Goal: Transaction & Acquisition: Purchase product/service

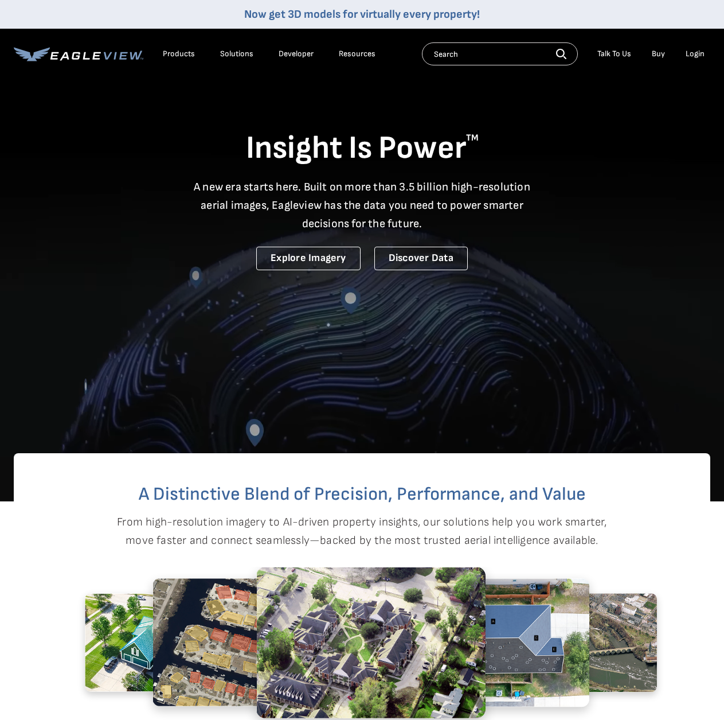
click at [702, 52] on div "Login" at bounding box center [695, 54] width 19 height 10
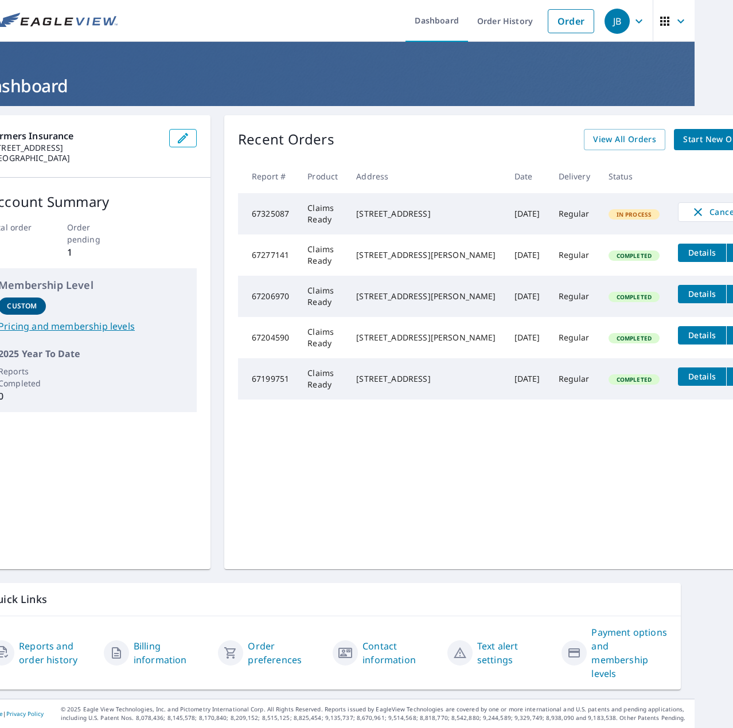
scroll to position [0, 53]
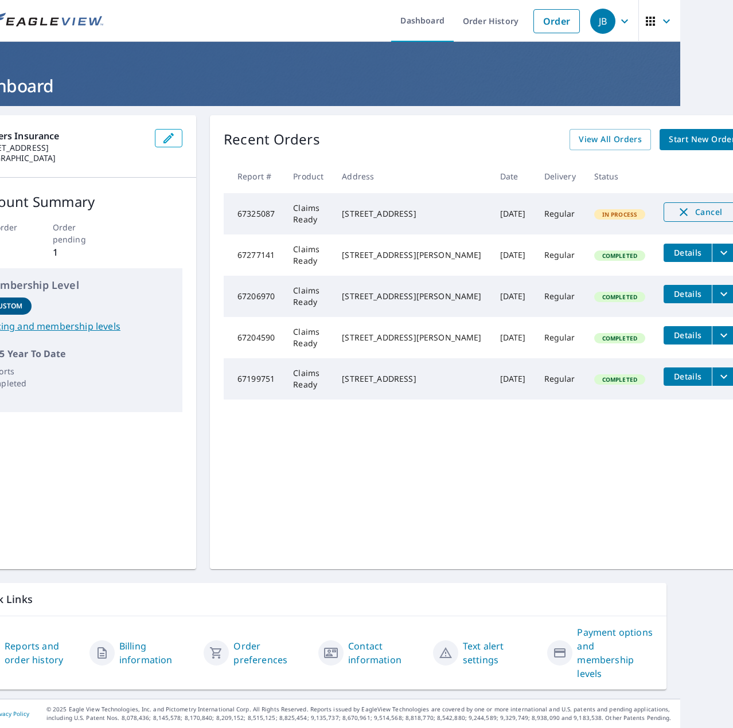
click at [678, 214] on span "Cancel" at bounding box center [700, 212] width 48 height 14
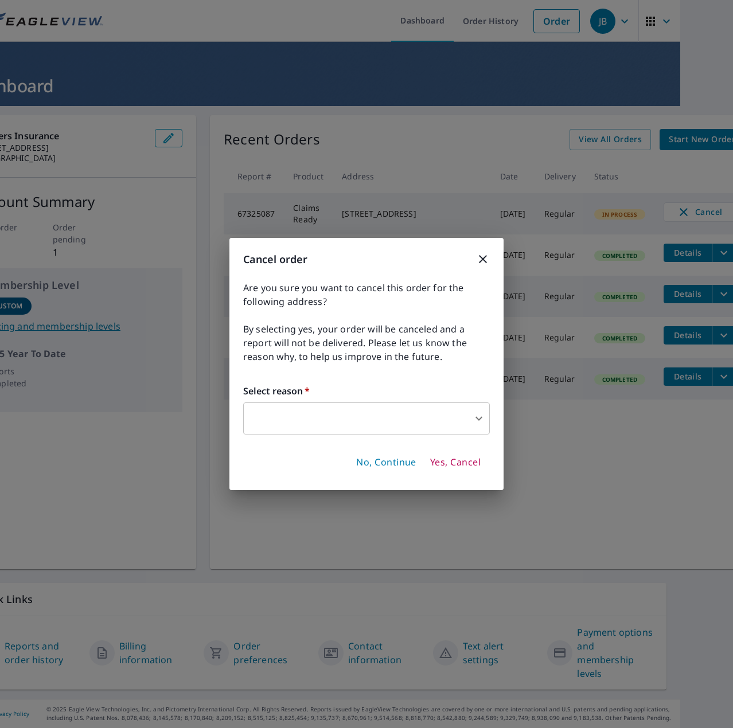
click at [316, 429] on body "JB JB Dashboard Order History Order JB Dashboard Farmers Insurance [STREET_ADDR…" at bounding box center [366, 364] width 733 height 728
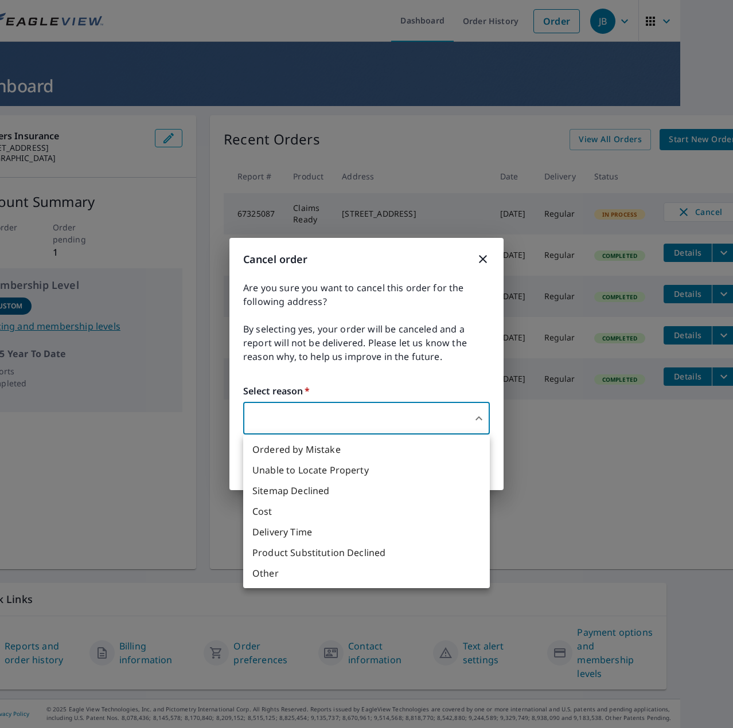
click at [480, 257] on div at bounding box center [366, 364] width 733 height 728
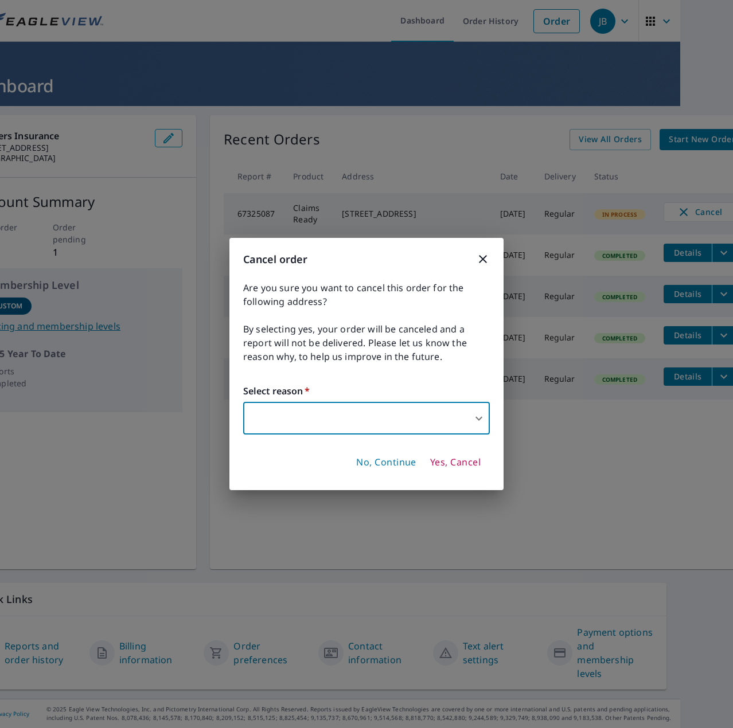
click at [481, 257] on icon "button" at bounding box center [483, 259] width 8 height 8
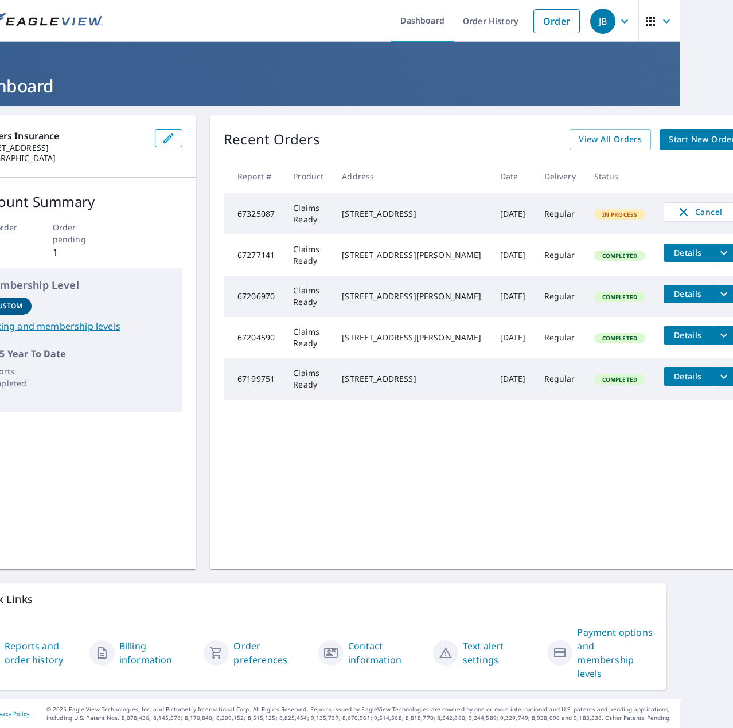
click at [283, 225] on td "67325087" at bounding box center [254, 213] width 60 height 41
click at [358, 220] on div "[STREET_ADDRESS]" at bounding box center [411, 213] width 139 height 11
click at [492, 225] on td "[DATE]" at bounding box center [513, 213] width 44 height 41
click at [535, 224] on td "Regular" at bounding box center [560, 213] width 50 height 41
click at [595, 218] on span "In Process" at bounding box center [619, 214] width 49 height 8
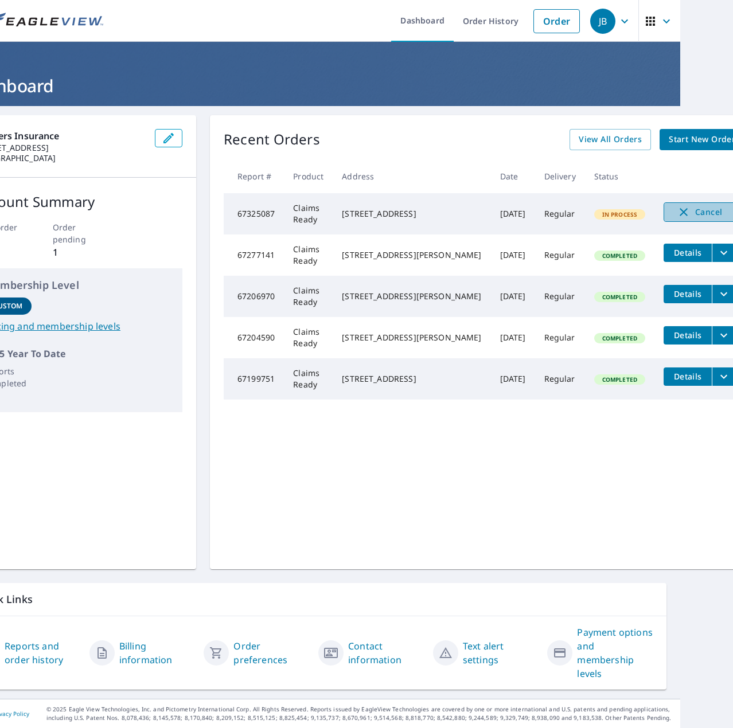
click at [676, 216] on span "Cancel" at bounding box center [700, 212] width 48 height 14
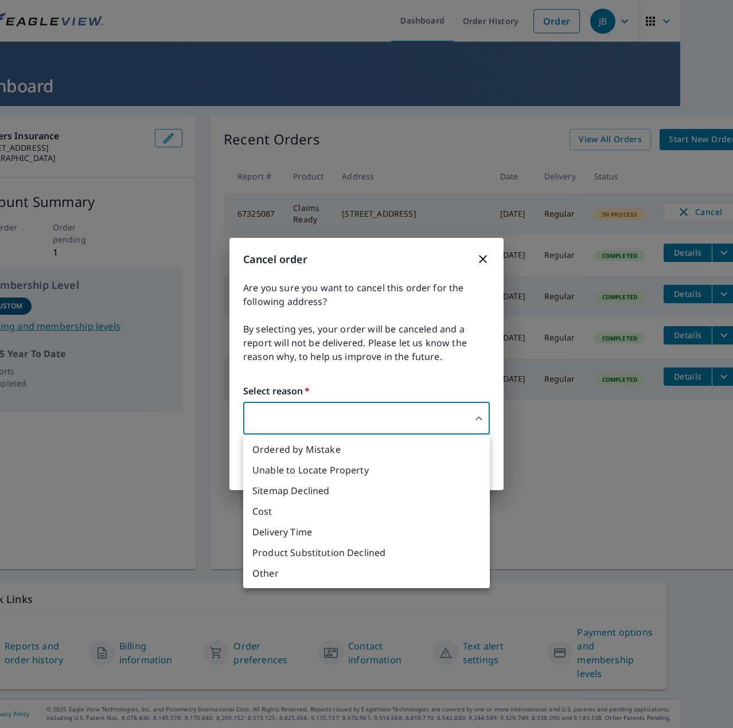
click at [481, 417] on body "JB JB Dashboard Order History Order JB Dashboard Farmers Insurance [STREET_ADDR…" at bounding box center [366, 364] width 733 height 728
click at [417, 473] on li "Unable to Locate Property" at bounding box center [366, 470] width 247 height 21
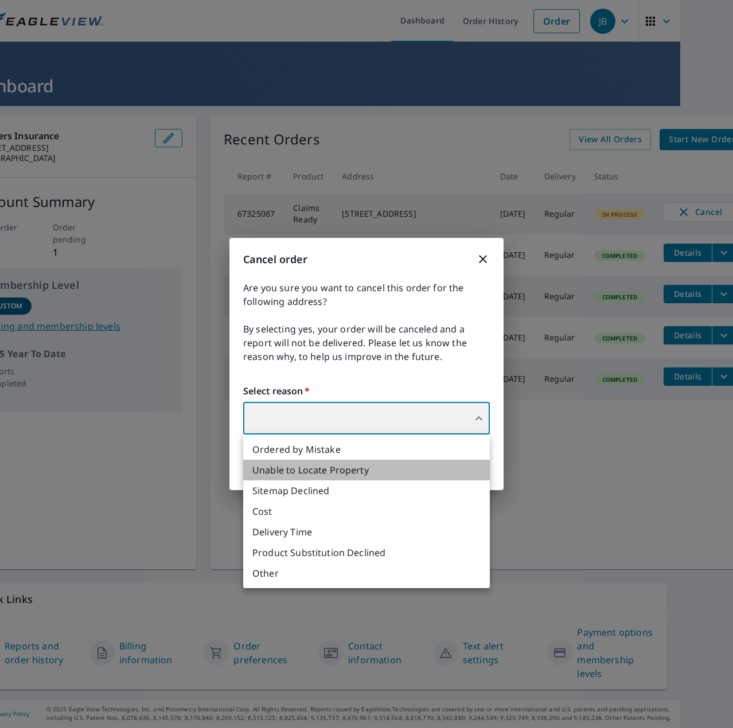
type input "31"
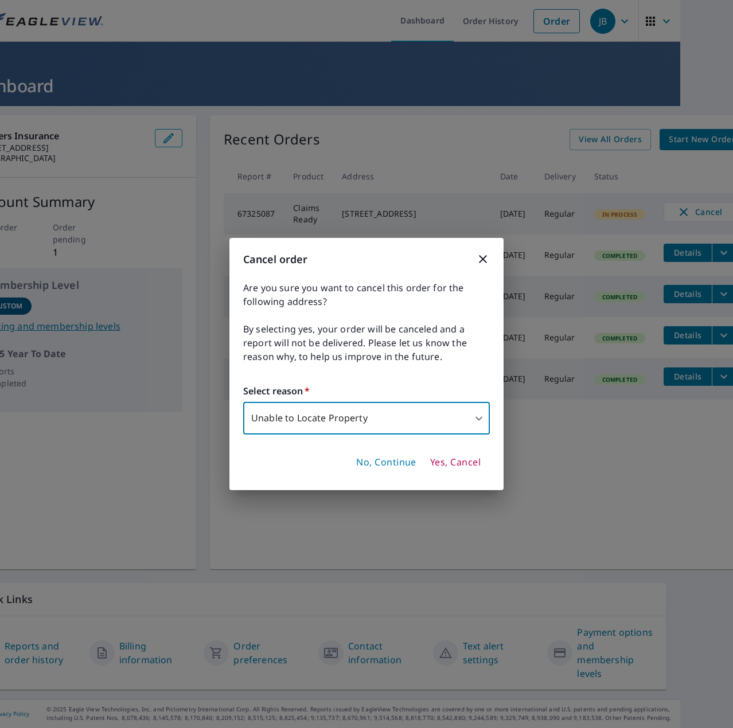
click at [450, 461] on span "Yes, Cancel" at bounding box center [455, 462] width 50 height 13
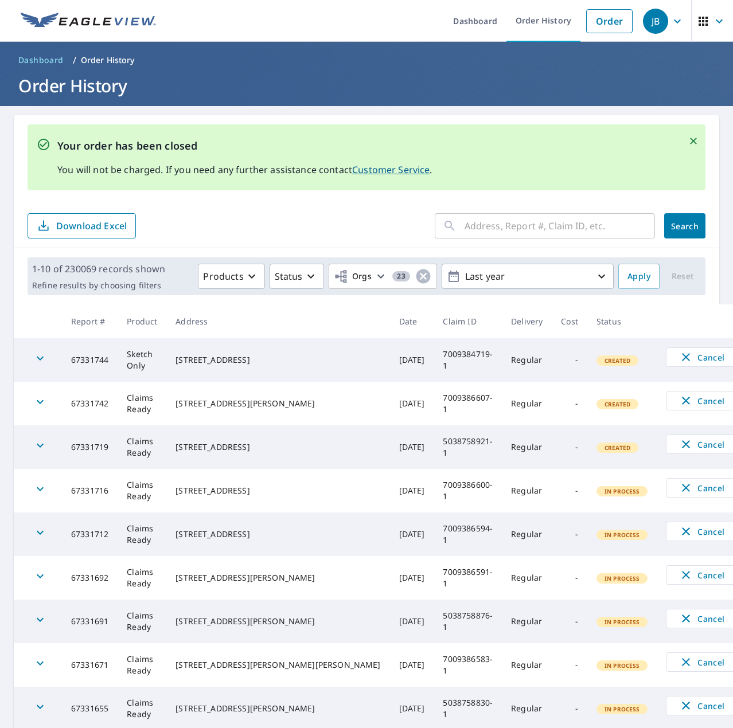
click at [580, 229] on input "text" at bounding box center [560, 226] width 190 height 32
paste input "[STREET_ADDRESS]"
click at [492, 226] on input "[STREET_ADDRESS]" at bounding box center [549, 226] width 169 height 32
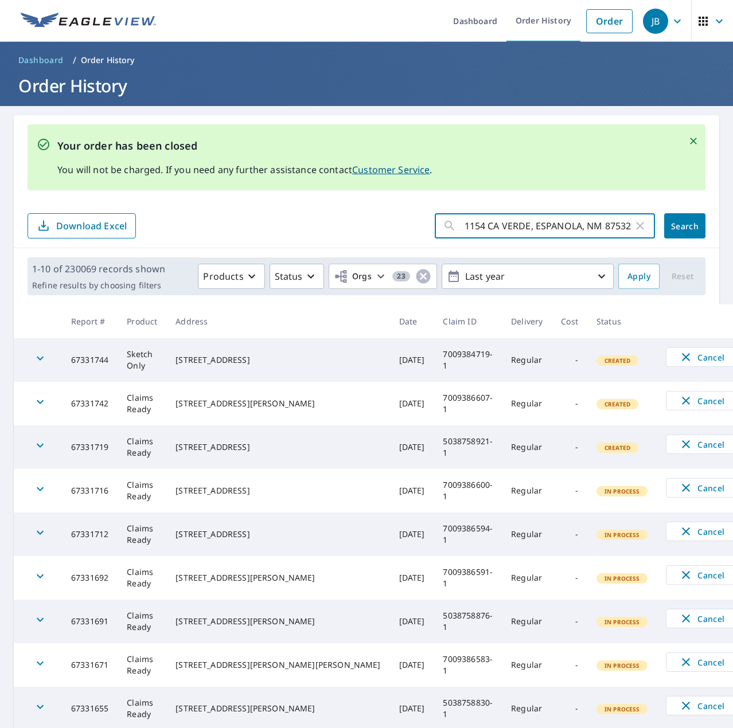
scroll to position [0, 0]
type input "1154 CLL VERDE, ESPANOLA, NM 87532"
click at [681, 230] on span "Search" at bounding box center [684, 226] width 23 height 11
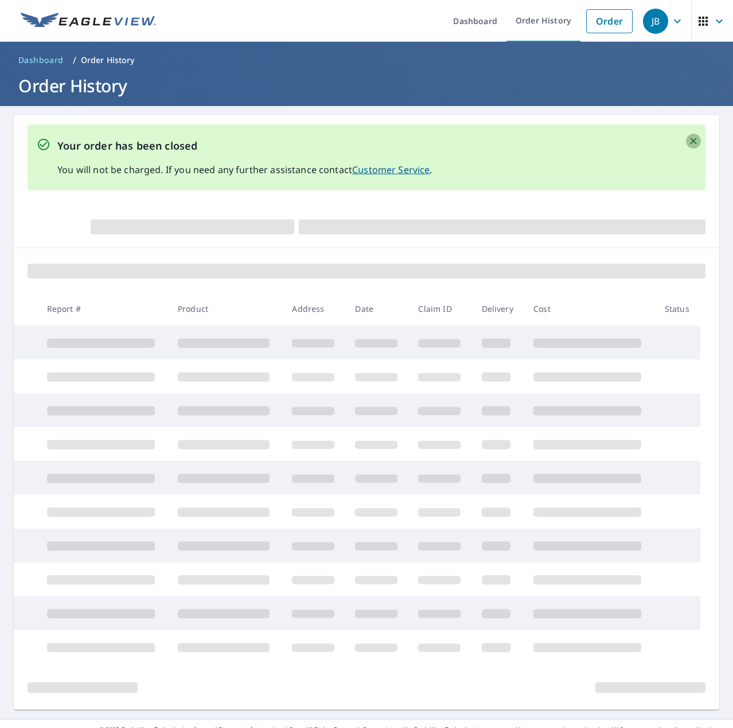
click at [688, 141] on icon "Close" at bounding box center [693, 140] width 11 height 11
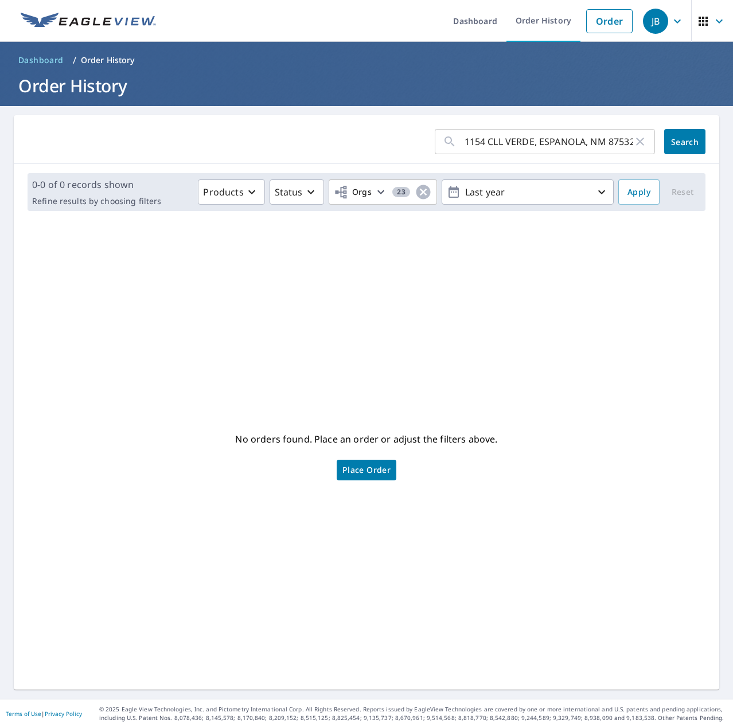
click at [486, 142] on input "1154 CLL VERDE, ESPANOLA, NM 87532" at bounding box center [549, 142] width 169 height 32
type input "1154 CaLLe VERDE, ESPANOLA, NM 87532"
click at [673, 146] on span "Search" at bounding box center [684, 141] width 23 height 11
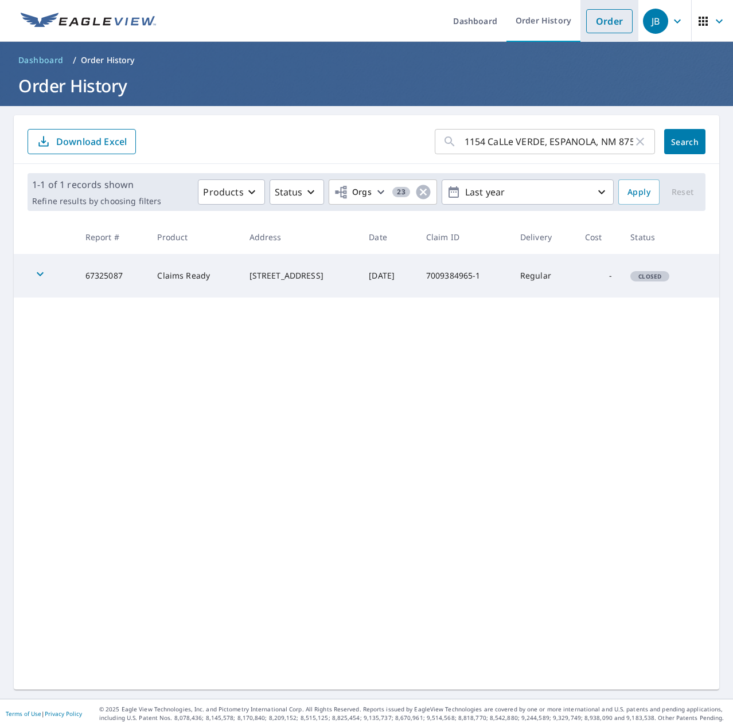
click at [605, 19] on link "Order" at bounding box center [609, 21] width 46 height 24
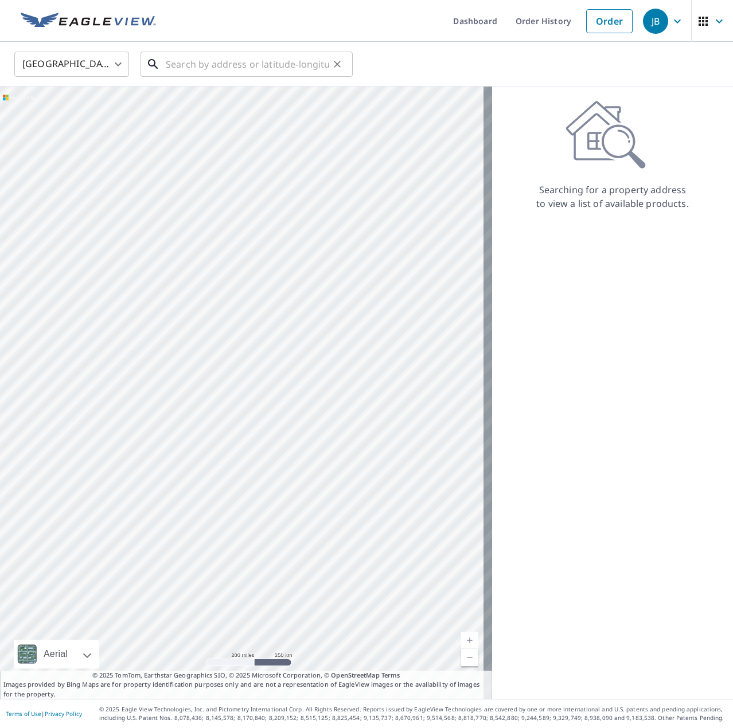
click at [171, 64] on input "text" at bounding box center [247, 64] width 163 height 32
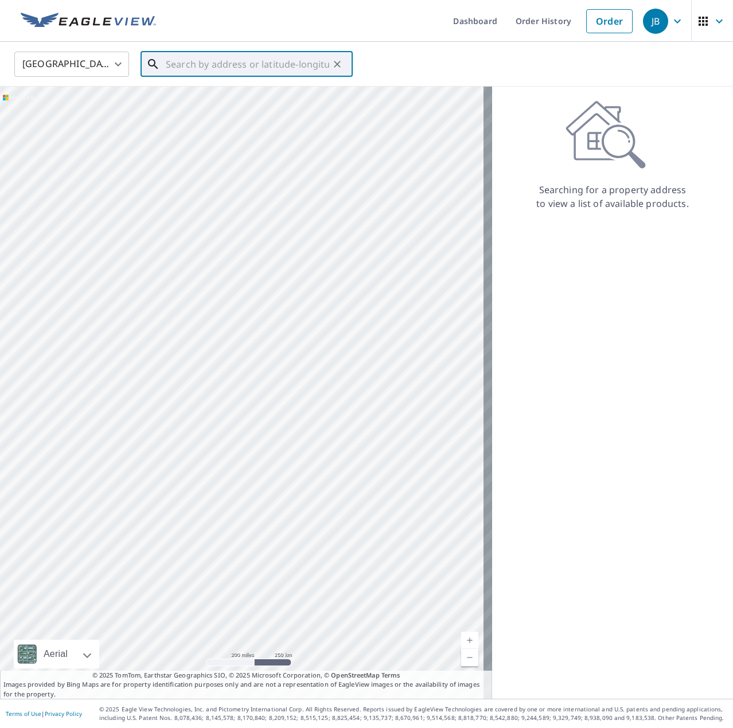
paste input "[STREET_ADDRESS]"
click at [196, 63] on input "[STREET_ADDRESS]" at bounding box center [247, 64] width 163 height 32
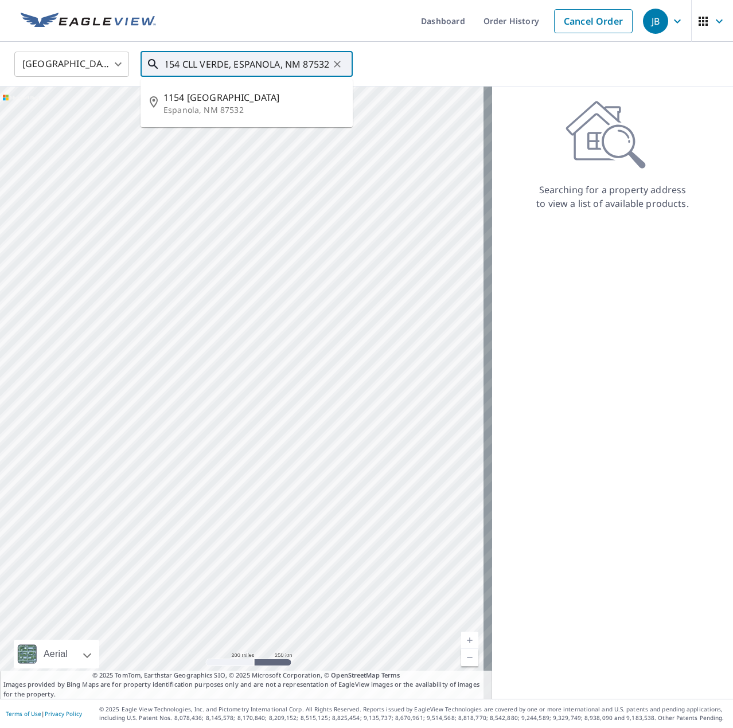
type input "1154 CLL VERDE, ESPANOLA, NM 87532"
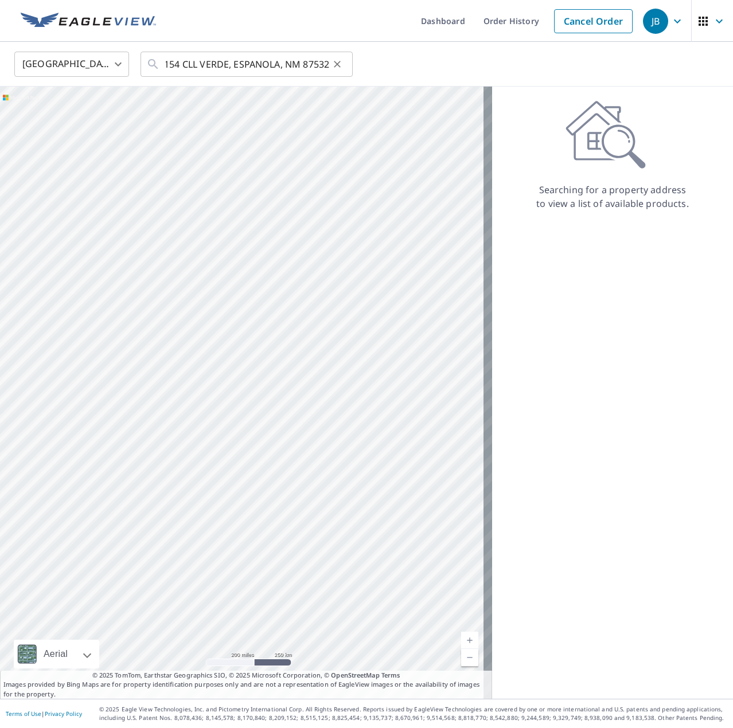
scroll to position [0, 0]
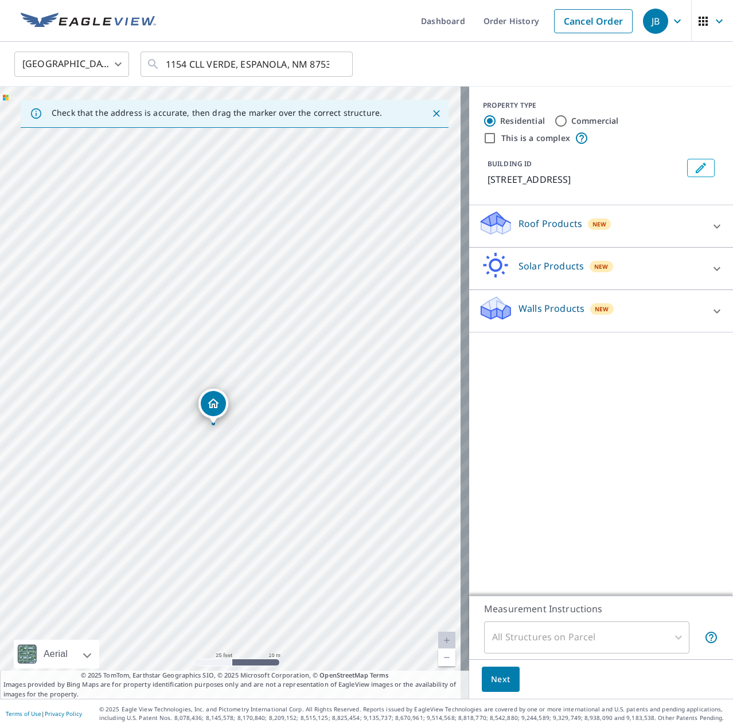
drag, startPoint x: 162, startPoint y: 267, endPoint x: 215, endPoint y: 304, distance: 65.1
click at [215, 304] on div "[STREET_ADDRESS]" at bounding box center [234, 393] width 469 height 612
drag, startPoint x: 102, startPoint y: 292, endPoint x: 113, endPoint y: 393, distance: 101.6
click at [113, 393] on div "[STREET_ADDRESS]" at bounding box center [234, 393] width 469 height 612
click at [330, 565] on div "[STREET_ADDRESS]" at bounding box center [234, 393] width 469 height 612
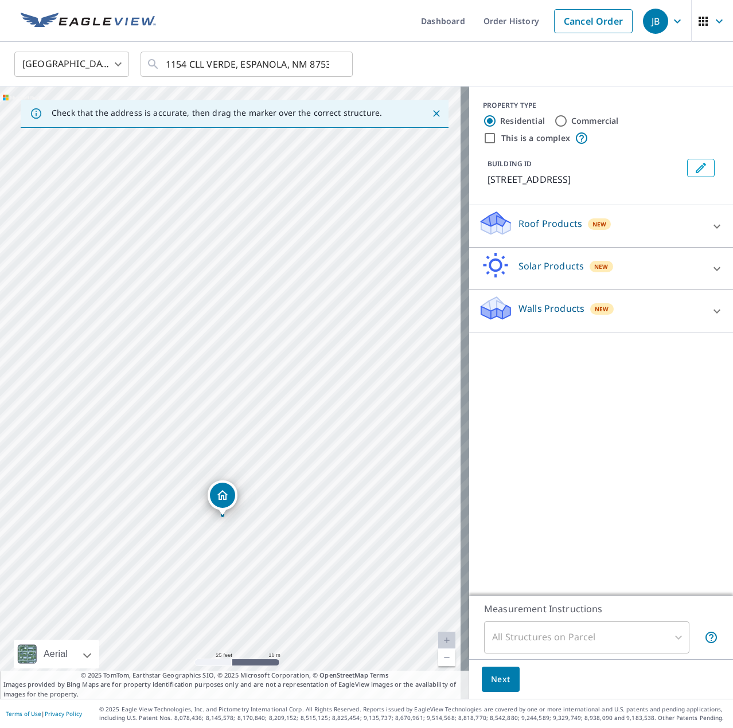
drag, startPoint x: 233, startPoint y: 505, endPoint x: 224, endPoint y: 496, distance: 13.0
click at [669, 634] on div "All Structures on Parcel" at bounding box center [586, 638] width 205 height 32
click at [505, 677] on button "Next" at bounding box center [501, 680] width 38 height 26
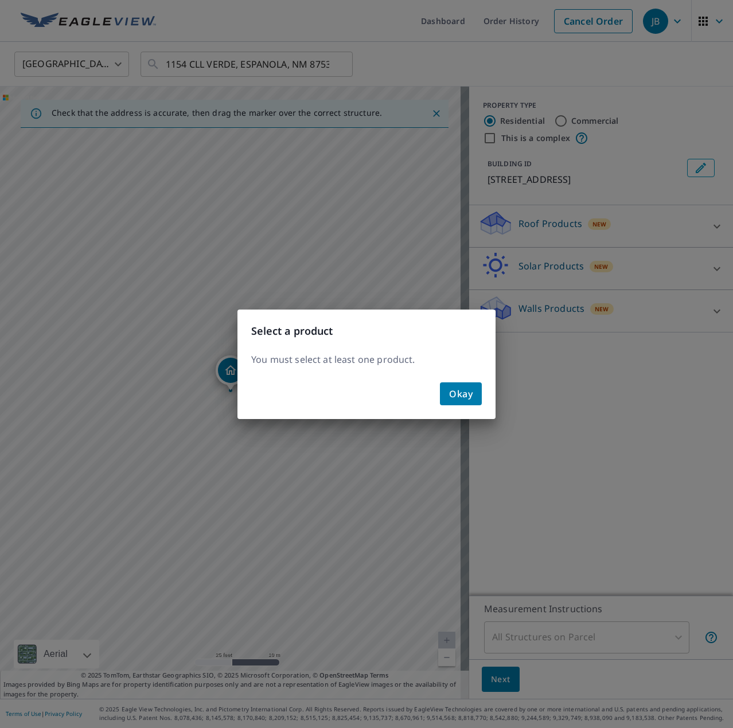
click at [467, 394] on span "Okay" at bounding box center [461, 394] width 24 height 16
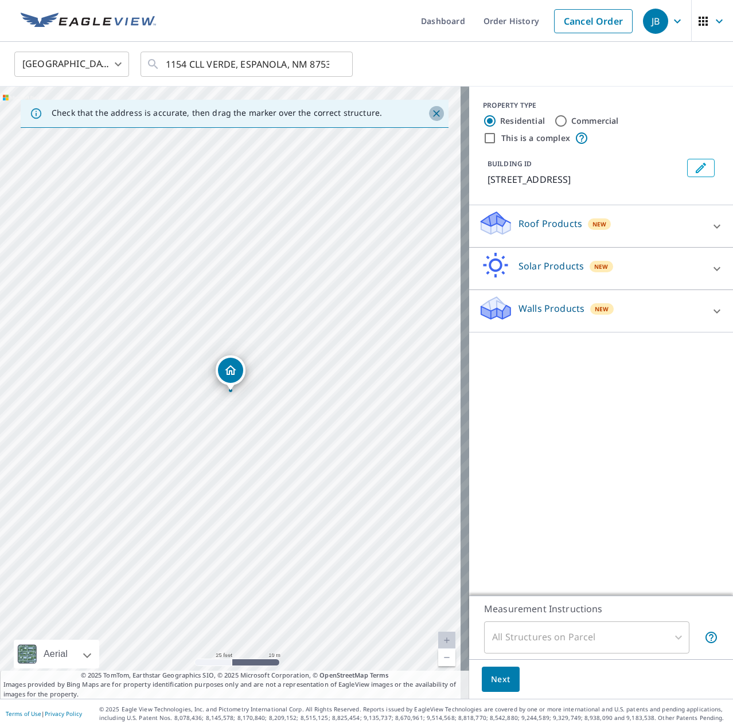
click at [431, 109] on icon "Close" at bounding box center [436, 113] width 11 height 11
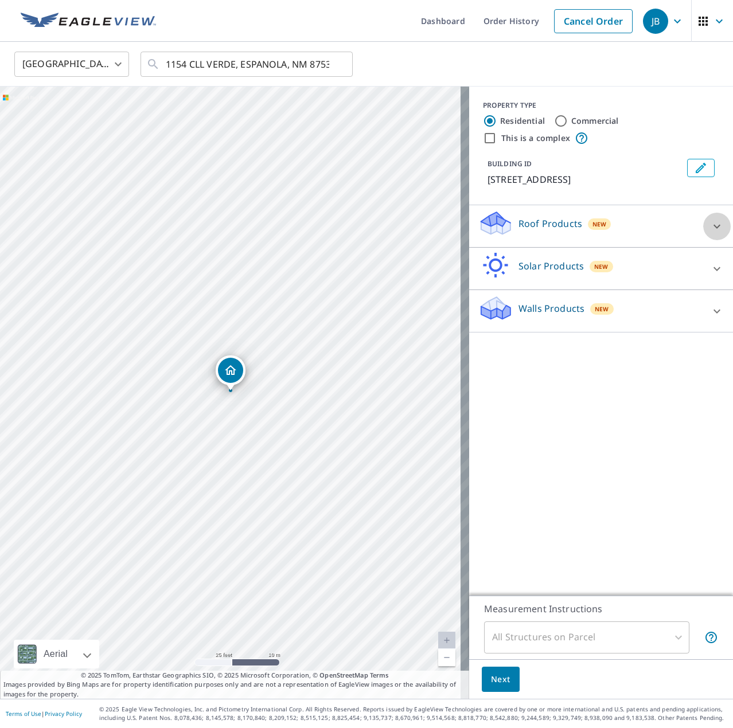
click at [710, 223] on icon at bounding box center [717, 227] width 14 height 14
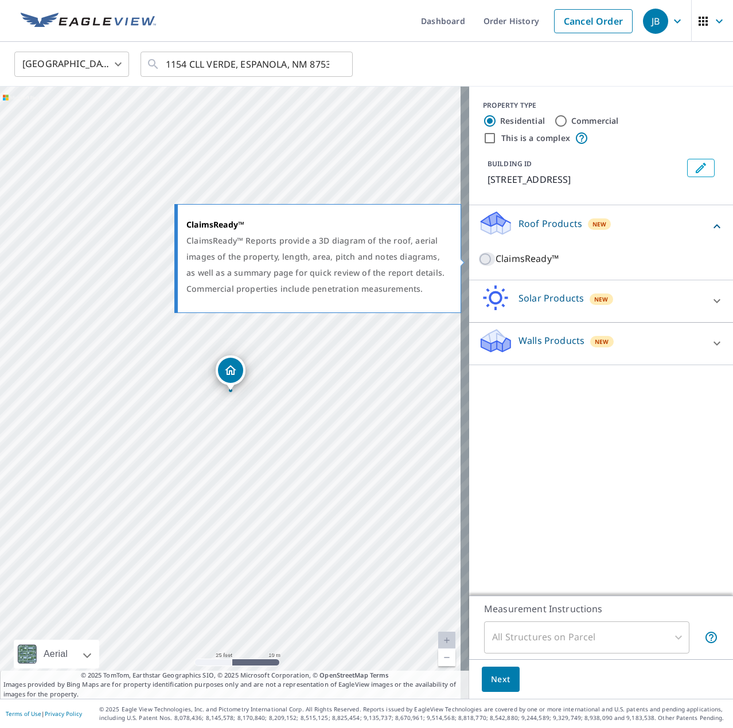
click at [478, 258] on input "ClaimsReady™" at bounding box center [486, 259] width 17 height 14
checkbox input "true"
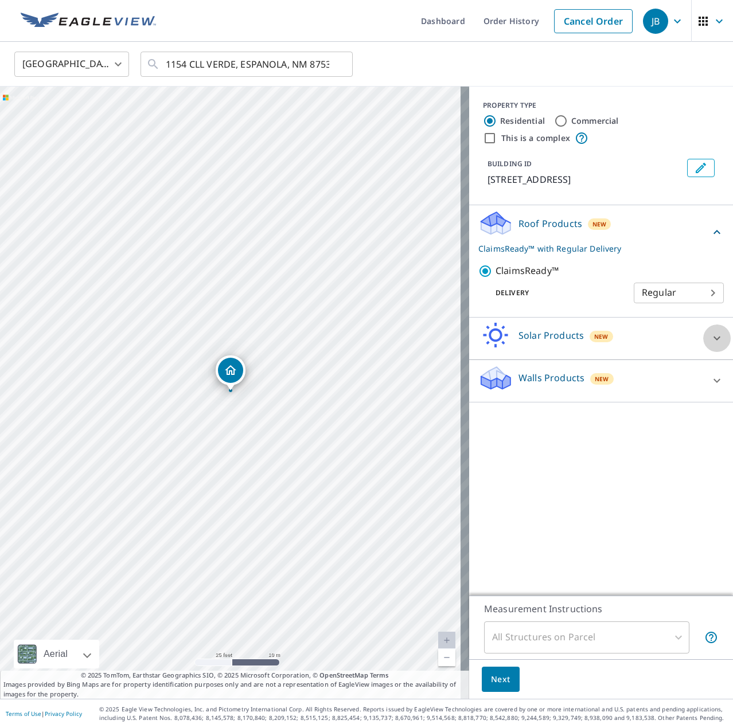
click at [710, 335] on icon at bounding box center [717, 338] width 14 height 14
click at [710, 337] on icon at bounding box center [717, 338] width 14 height 14
click at [710, 377] on icon at bounding box center [717, 381] width 14 height 14
click at [499, 682] on span "Next" at bounding box center [500, 680] width 19 height 14
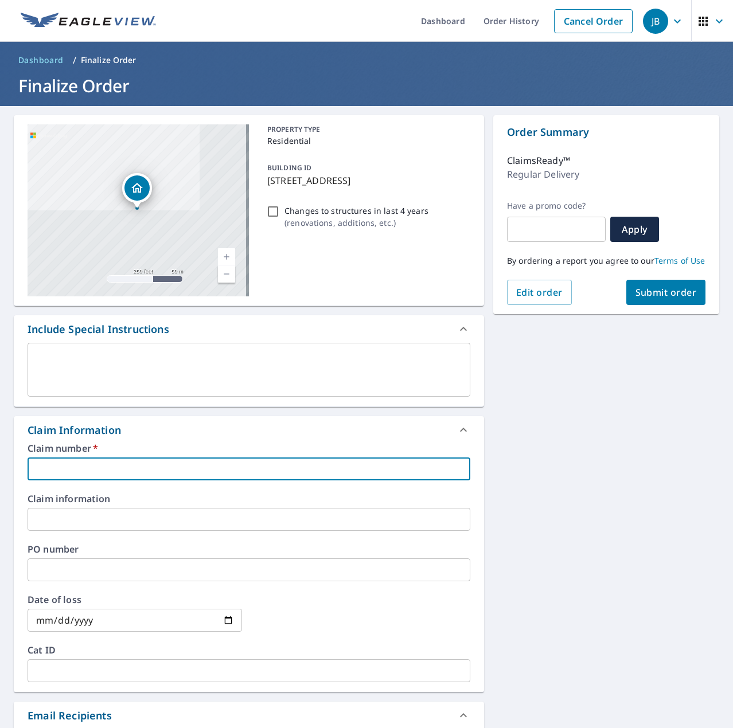
click at [141, 463] on input "text" at bounding box center [249, 469] width 443 height 23
paste input "7009384965-1"
type input "7009384965-1"
click at [227, 623] on input "date" at bounding box center [135, 620] width 214 height 23
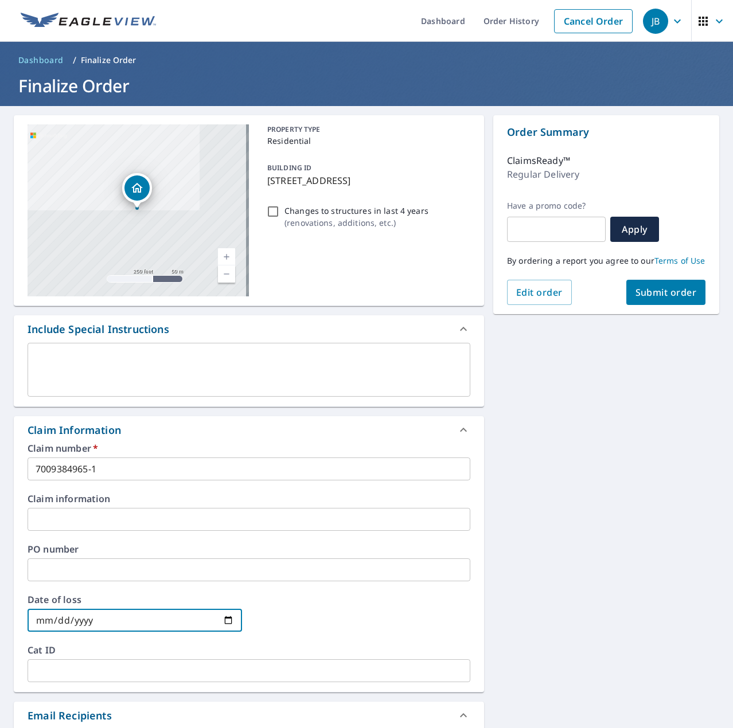
type input "[DATE]"
click at [638, 299] on span "Submit order" at bounding box center [665, 292] width 61 height 13
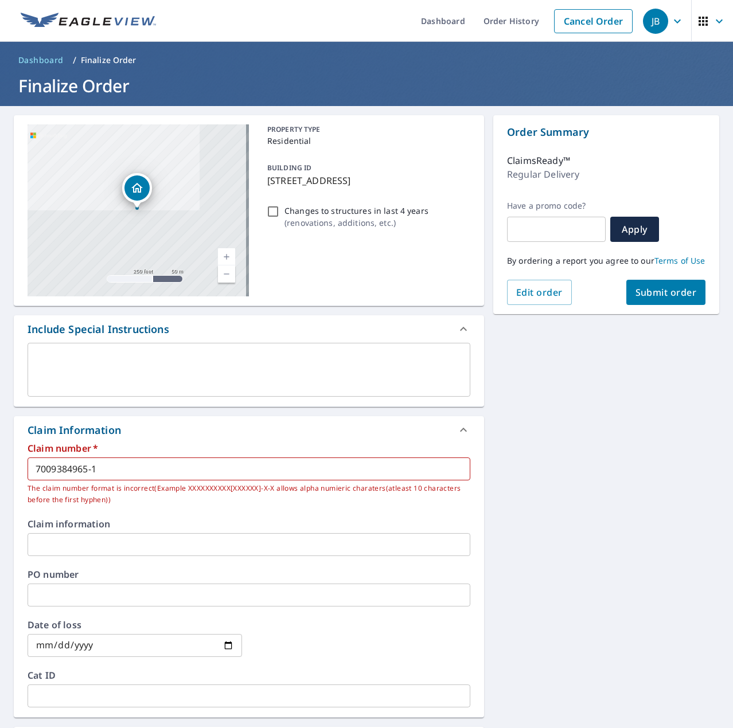
click at [146, 478] on input "7009384965-1" at bounding box center [249, 469] width 443 height 23
click at [673, 299] on span "Submit order" at bounding box center [665, 292] width 61 height 13
click at [155, 463] on input "7009384965-1" at bounding box center [249, 469] width 443 height 23
click at [92, 469] on input "7009384965-1" at bounding box center [249, 469] width 443 height 23
click at [641, 305] on button "Submit order" at bounding box center [666, 292] width 80 height 25
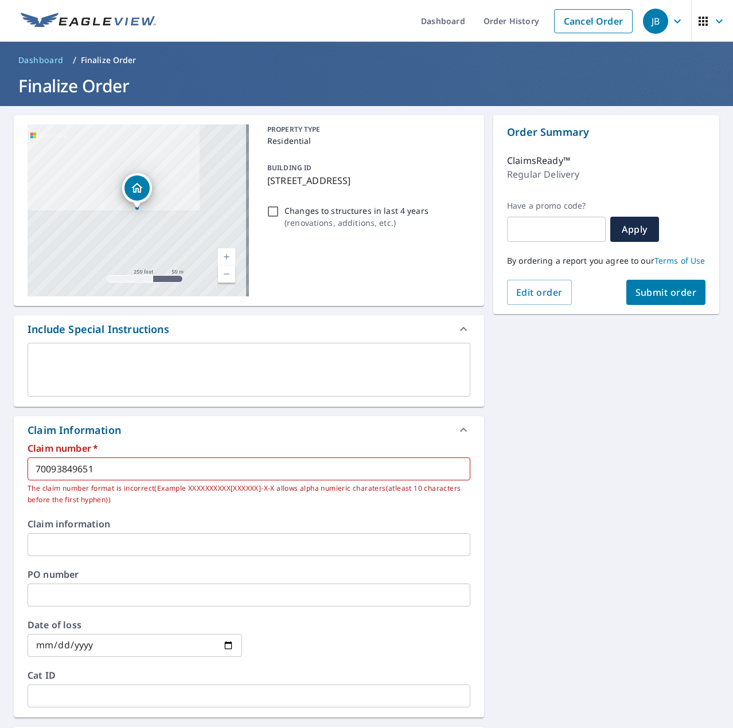
click at [135, 466] on input "70093849651" at bounding box center [249, 469] width 443 height 23
click at [645, 299] on span "Submit order" at bounding box center [665, 292] width 61 height 13
drag, startPoint x: 134, startPoint y: 472, endPoint x: -1, endPoint y: 462, distance: 134.6
click at [0, 462] on html "JB JB Dashboard Order History Cancel Order JB Dashboard / Finalize Order Finali…" at bounding box center [366, 364] width 733 height 728
click at [134, 469] on input "700" at bounding box center [249, 469] width 443 height 23
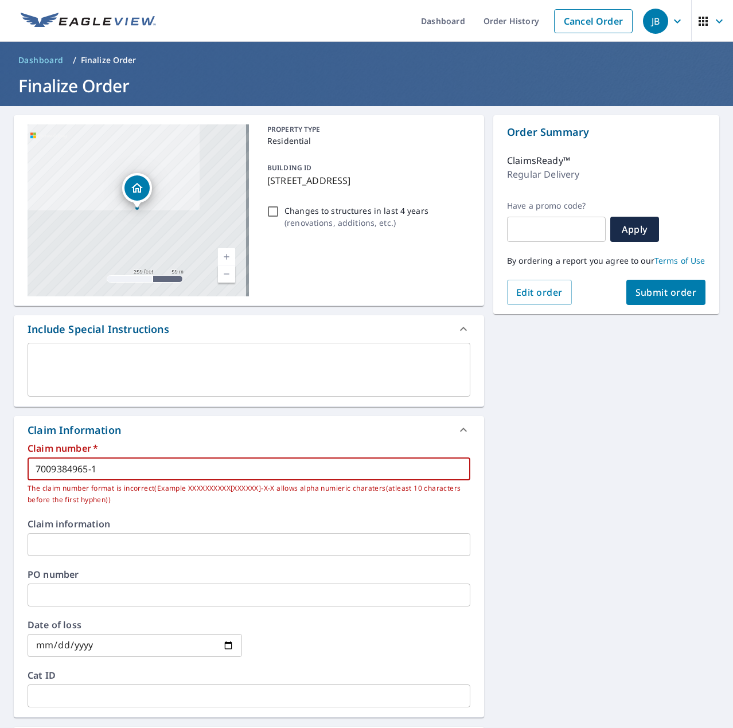
type input "7009384965-1"
click at [635, 299] on span "Submit order" at bounding box center [665, 292] width 61 height 13
click at [456, 428] on icon at bounding box center [463, 430] width 14 height 14
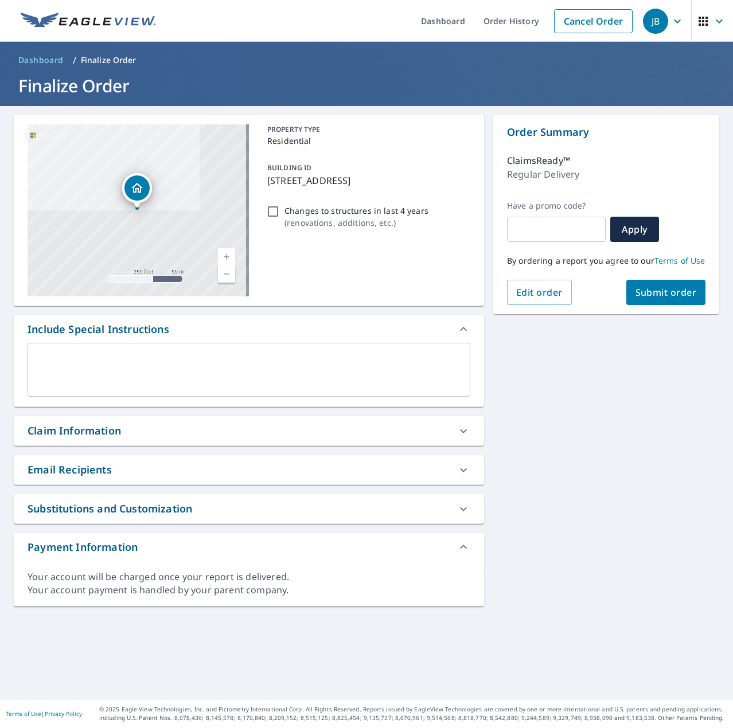
click at [649, 299] on span "Submit order" at bounding box center [665, 292] width 61 height 13
